Goal: Information Seeking & Learning: Learn about a topic

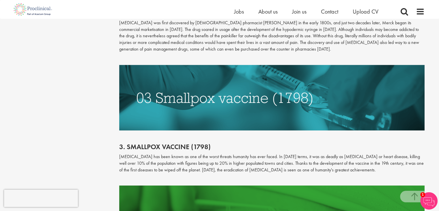
scroll to position [1068, 0]
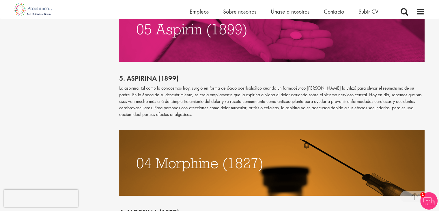
scroll to position [1047, 0]
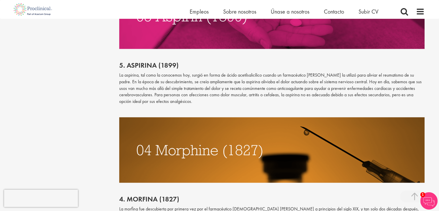
click at [238, 150] on img at bounding box center [272, 150] width 306 height 66
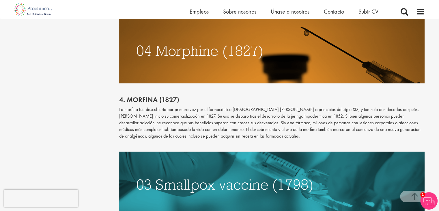
scroll to position [1076, 0]
